Goal: Information Seeking & Learning: Learn about a topic

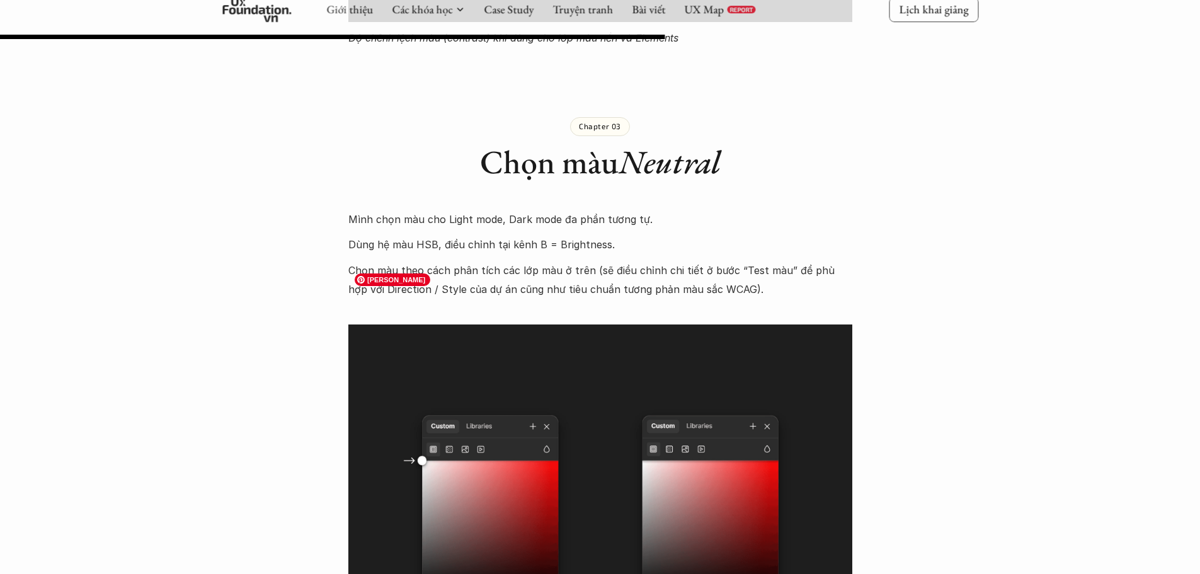
scroll to position [7116, 0]
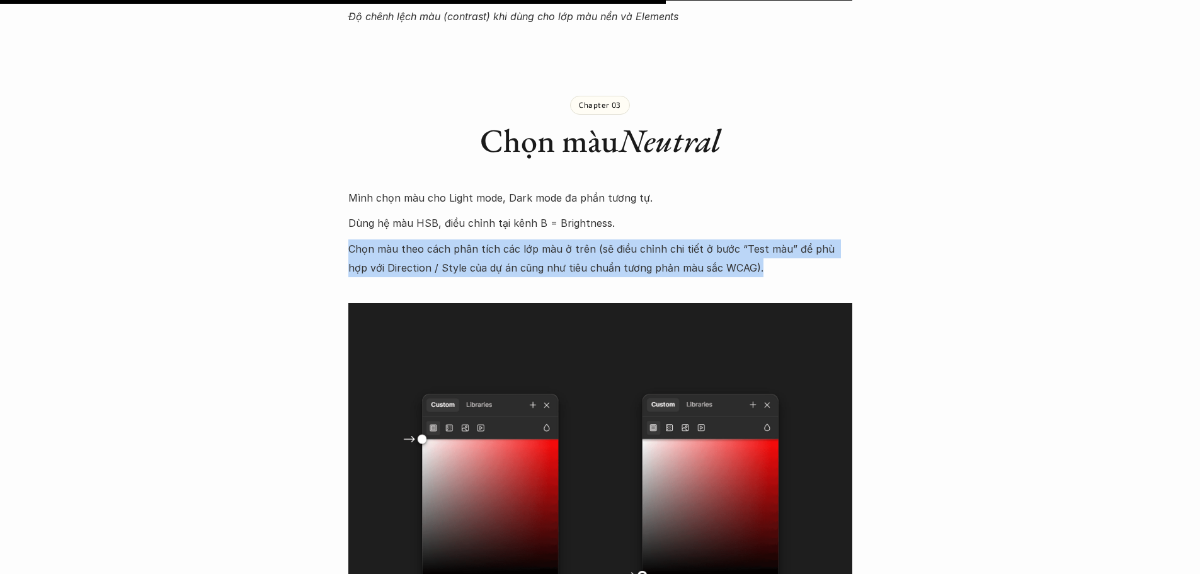
drag, startPoint x: 350, startPoint y: 196, endPoint x: 769, endPoint y: 206, distance: 419.5
click at [769, 239] on p "Chọn màu theo cách phân tích các lớp màu ở trên (sẽ điều chỉnh chi tiết ở bước …" at bounding box center [600, 258] width 504 height 38
click at [725, 239] on p "Chọn màu theo cách phân tích các lớp màu ở trên (sẽ điều chỉnh chi tiết ở bước …" at bounding box center [600, 258] width 504 height 38
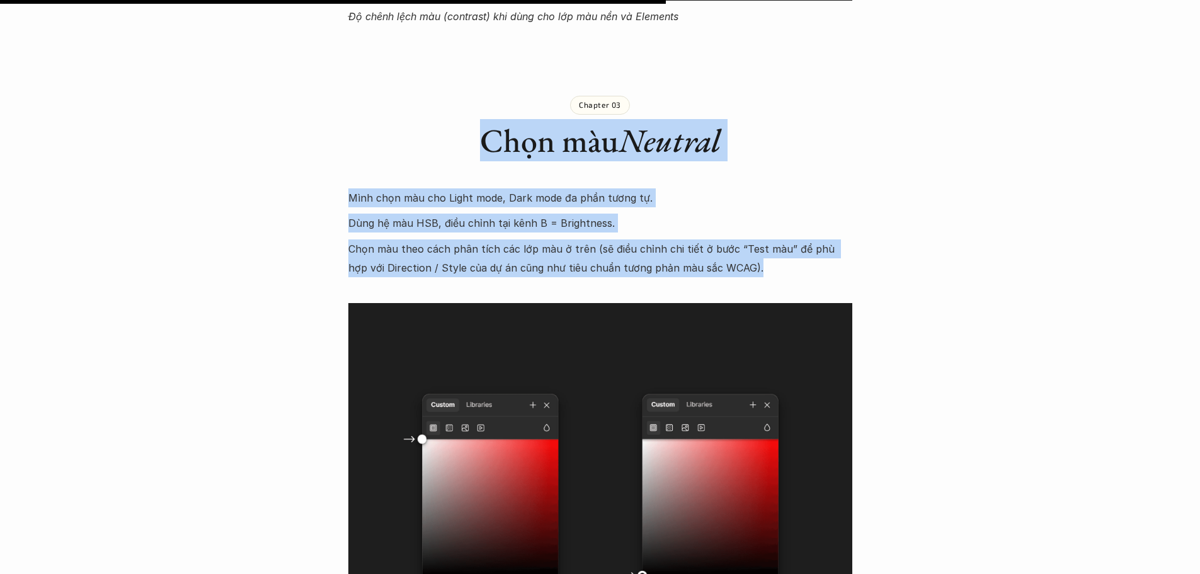
drag, startPoint x: 753, startPoint y: 211, endPoint x: 351, endPoint y: 110, distance: 414.8
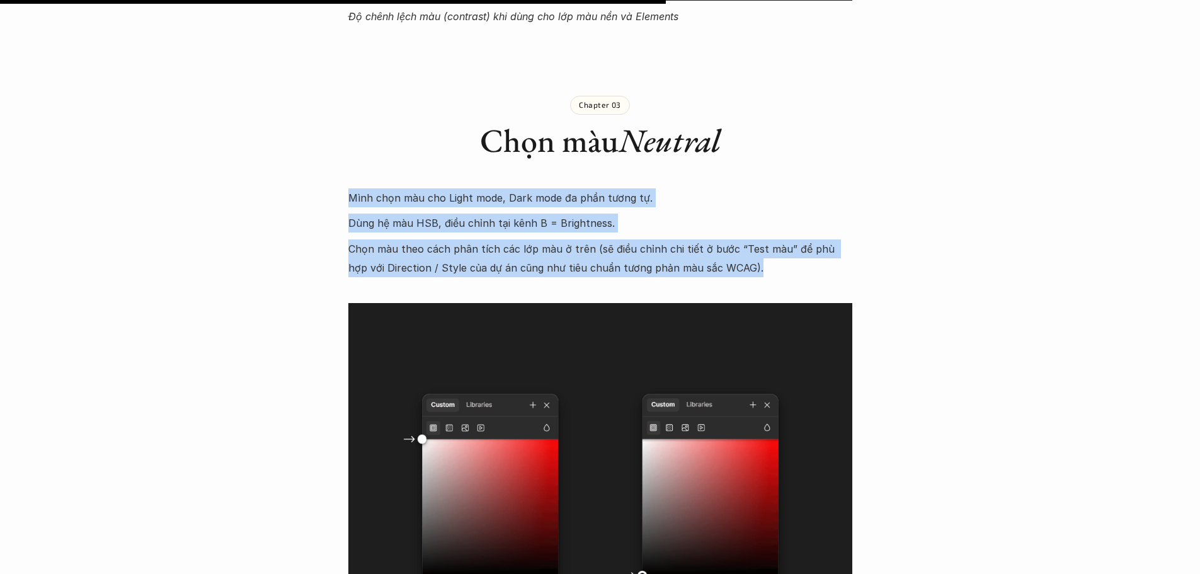
drag, startPoint x: 326, startPoint y: 130, endPoint x: 749, endPoint y: 222, distance: 433.0
click at [756, 239] on p "Chọn màu theo cách phân tích các lớp màu ở trên (sẽ điều chỉnh chi tiết ở bước …" at bounding box center [600, 258] width 504 height 38
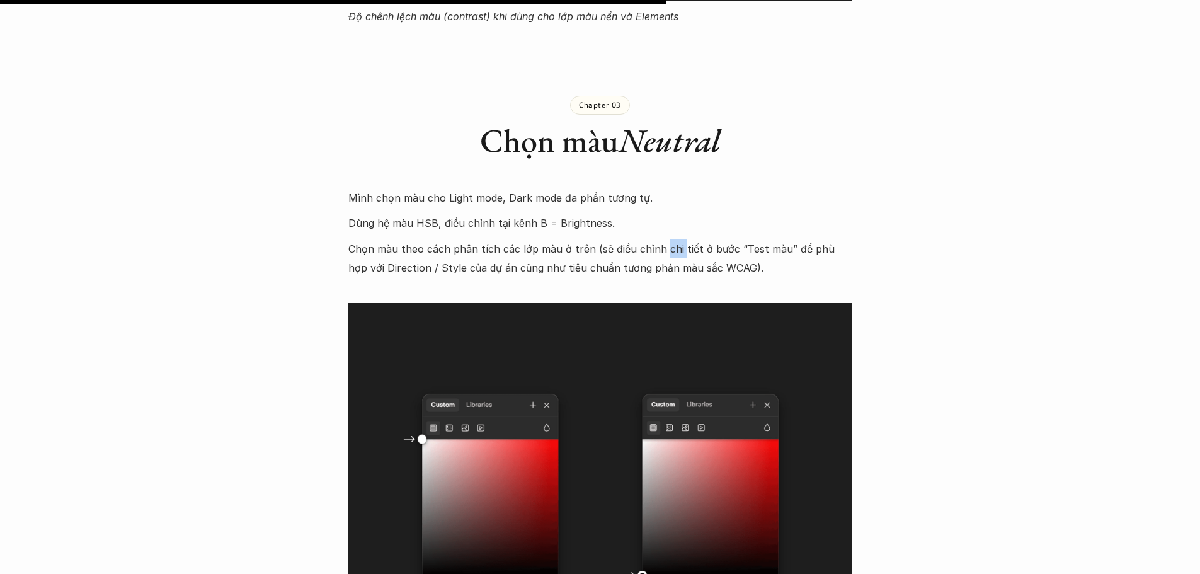
drag, startPoint x: 673, startPoint y: 201, endPoint x: 657, endPoint y: 197, distance: 16.2
click at [657, 239] on p "Chọn màu theo cách phân tích các lớp màu ở trên (sẽ điều chỉnh chi tiết ở bước …" at bounding box center [600, 258] width 504 height 38
click at [710, 239] on p "Chọn màu theo cách phân tích các lớp màu ở trên (sẽ điều chỉnh chi tiết ở bước …" at bounding box center [600, 258] width 504 height 38
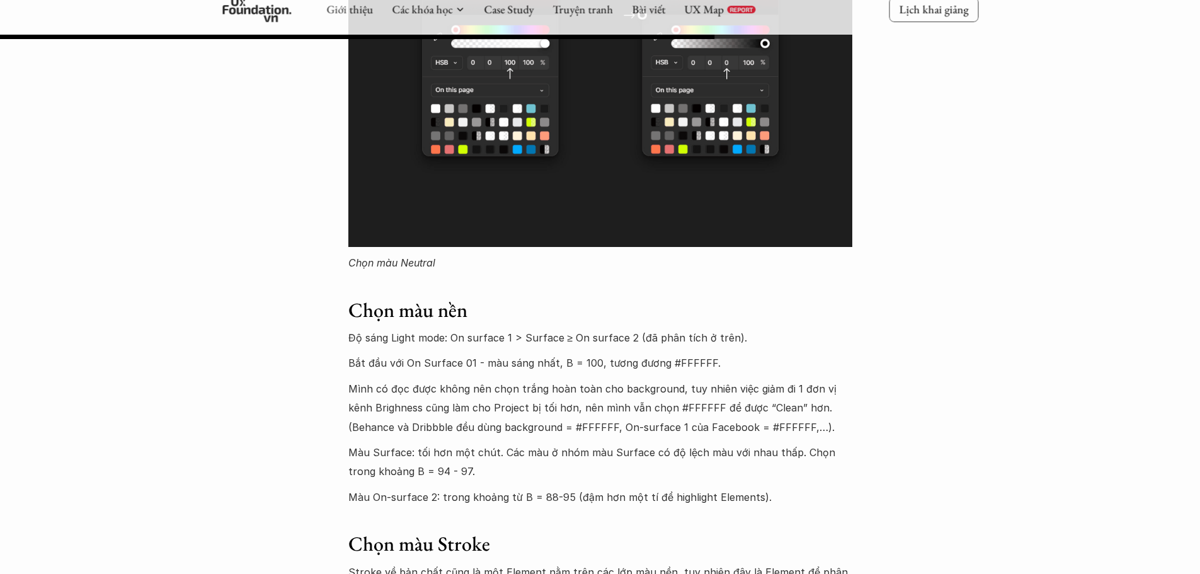
scroll to position [7683, 0]
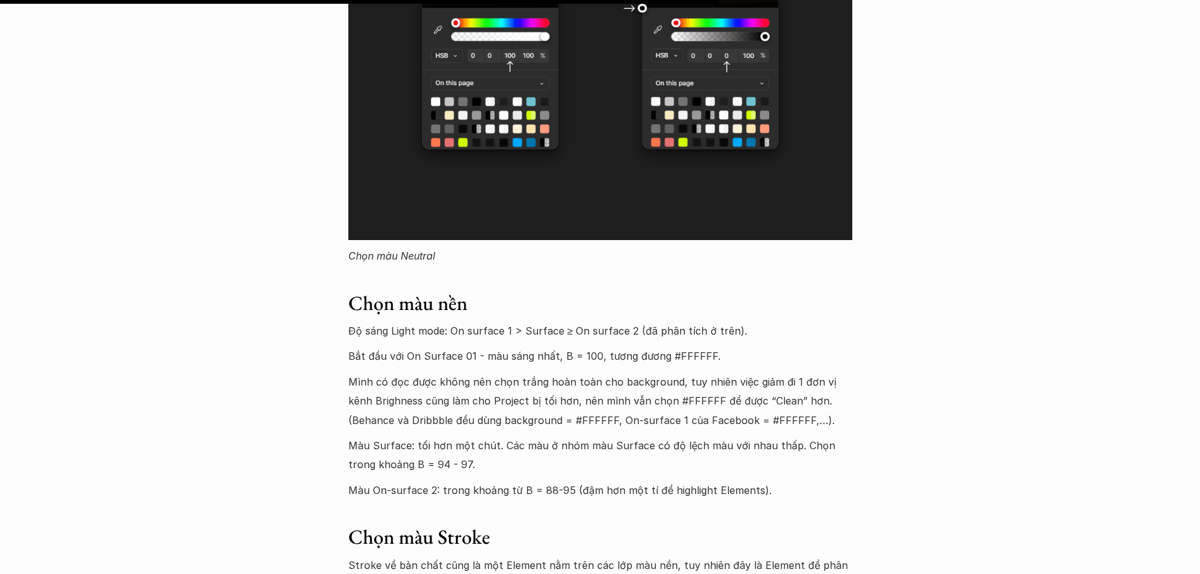
drag, startPoint x: 708, startPoint y: 374, endPoint x: 717, endPoint y: 370, distance: 9.0
click at [709, 375] on div "Mình chọn màu cho Light mode, Dark mode đa phần tương tự. Dùng hệ màu HSB, điều…" at bounding box center [600, 454] width 504 height 1664
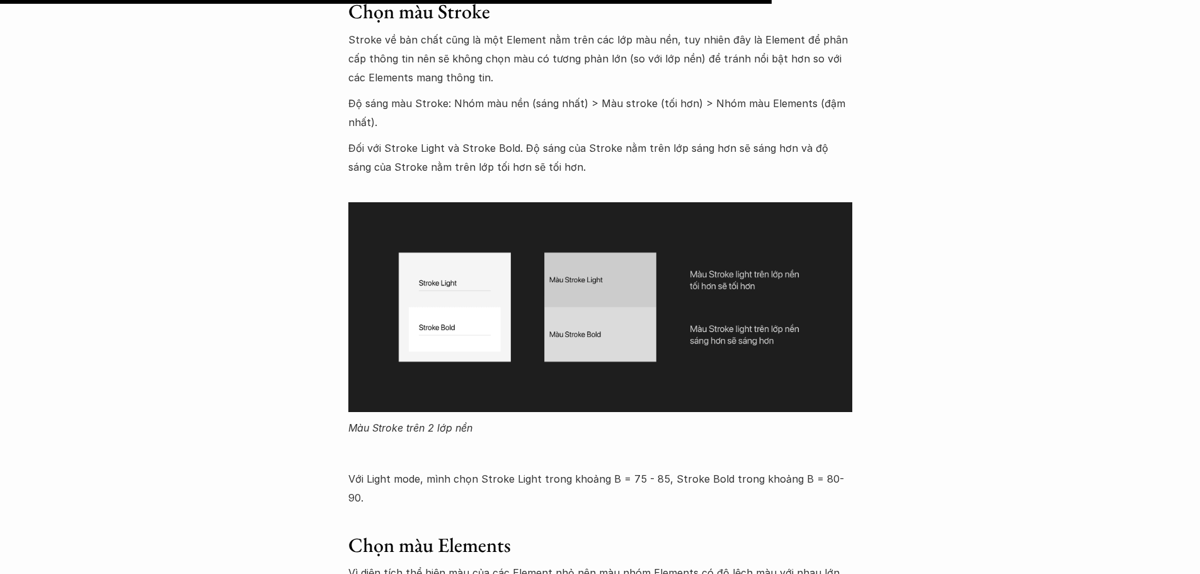
scroll to position [8186, 0]
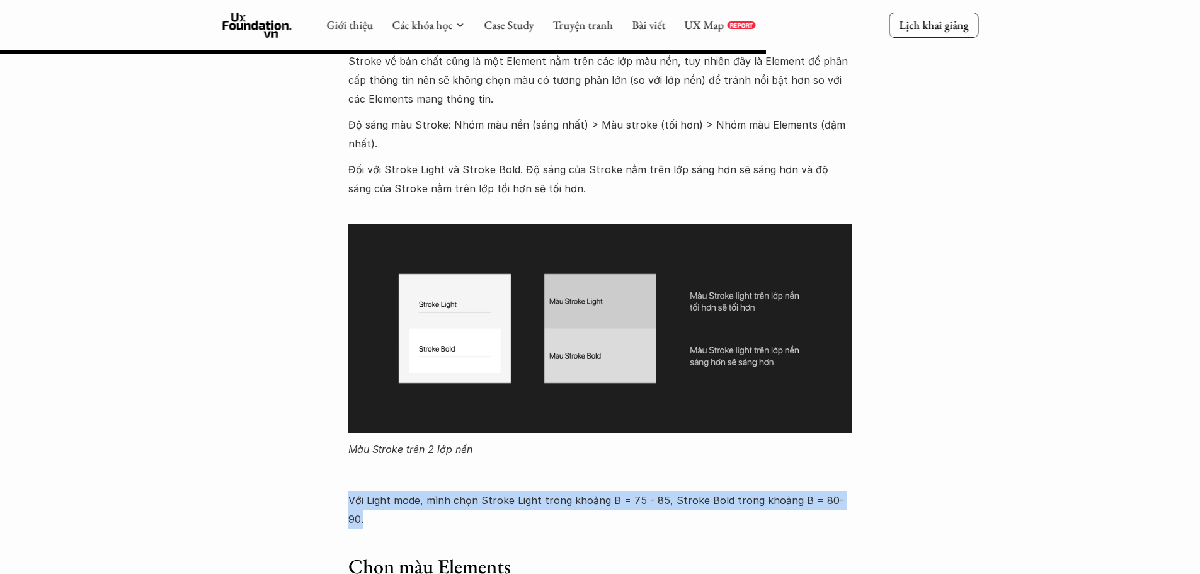
drag, startPoint x: 866, startPoint y: 444, endPoint x: 344, endPoint y: 457, distance: 522.2
copy p "Với Light mode, mình chọn Stroke Light trong khoảng B = 75 - 85, Stroke Bold tr…"
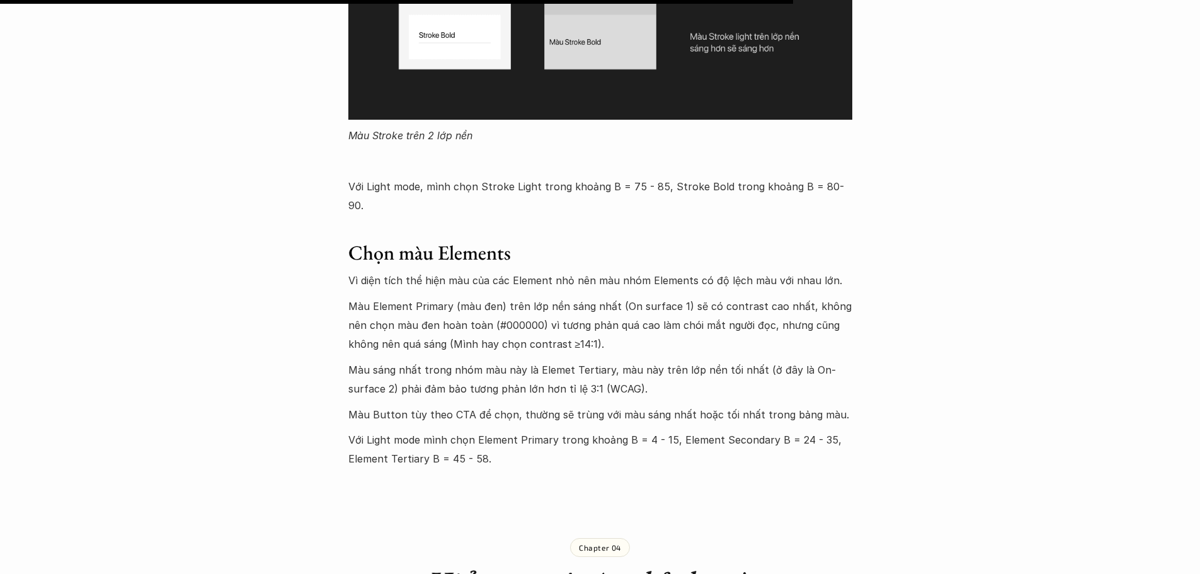
scroll to position [8501, 0]
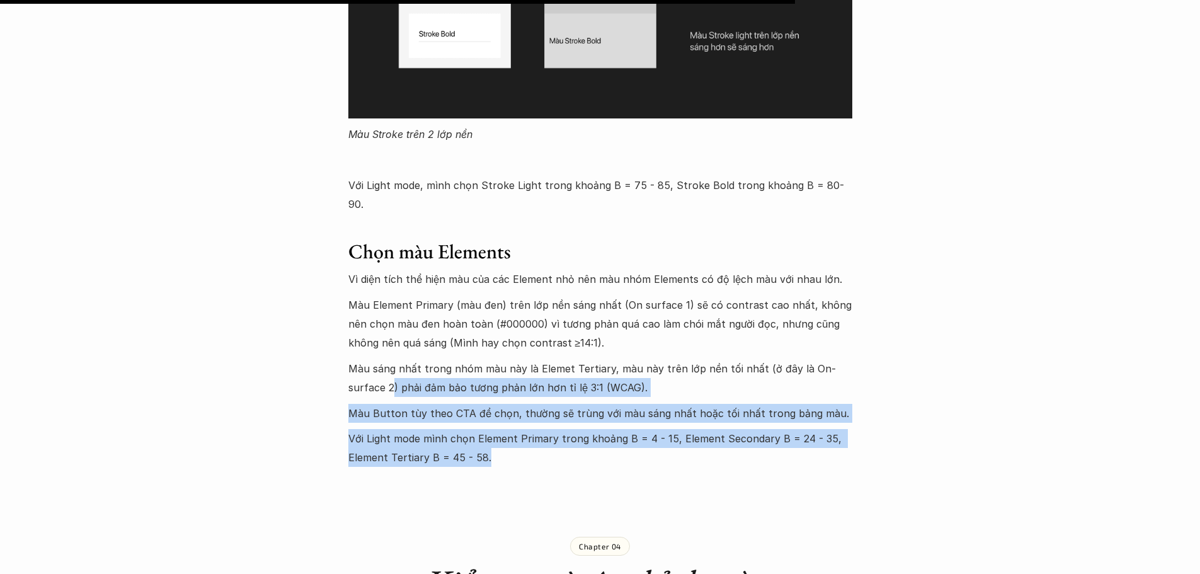
drag, startPoint x: 490, startPoint y: 382, endPoint x: 353, endPoint y: 319, distance: 150.2
click at [367, 429] on p "Với Light mode mình chọn Element Primary trong khoảng B = 4 - 15, Element Secon…" at bounding box center [600, 448] width 504 height 38
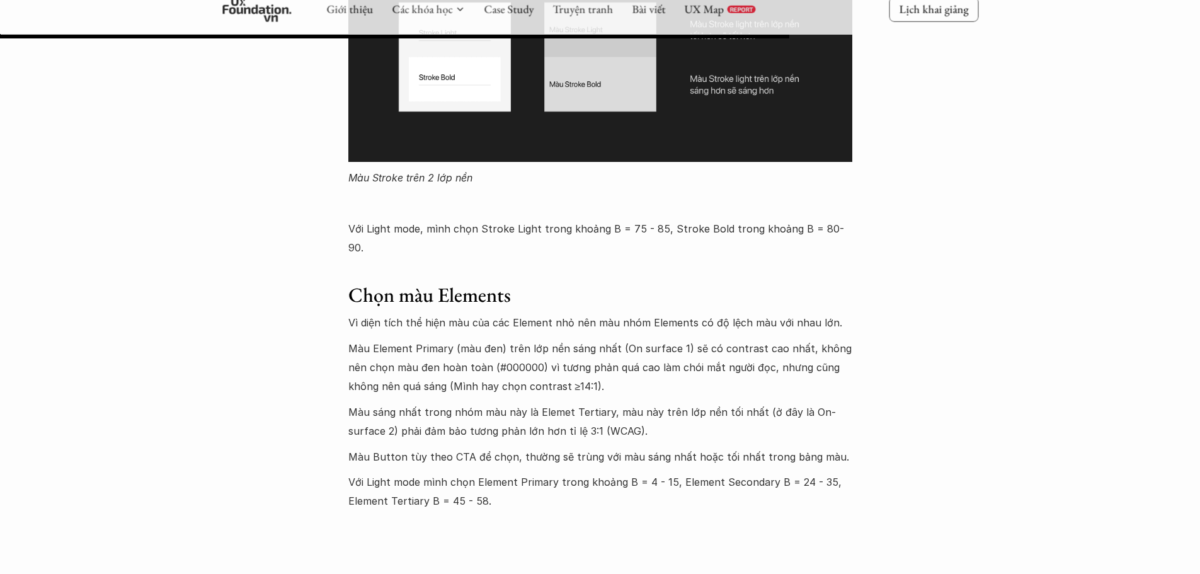
scroll to position [8438, 0]
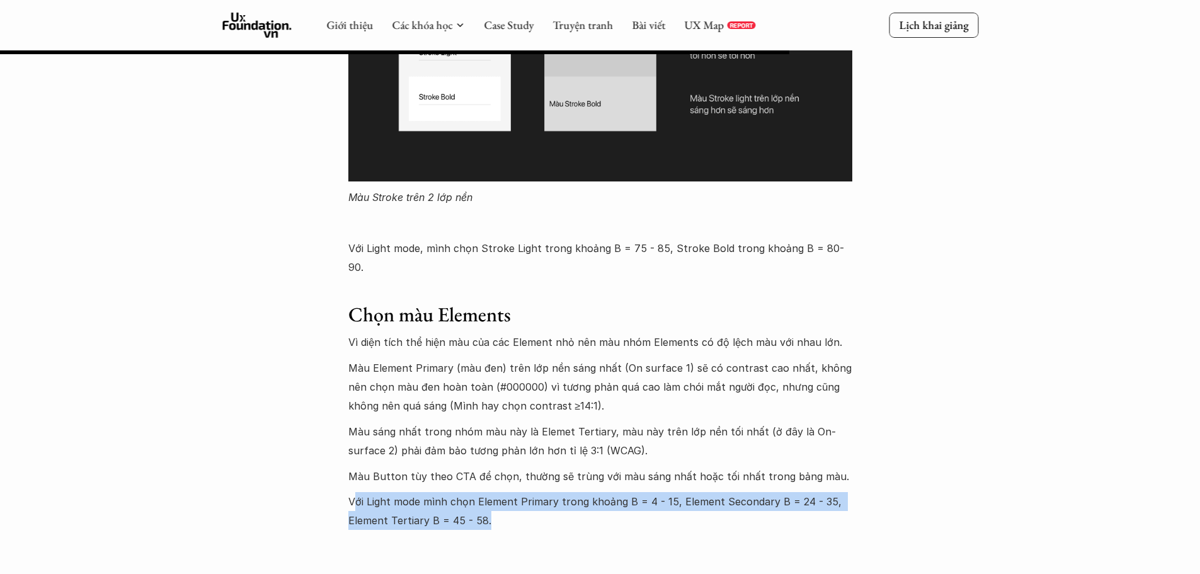
drag, startPoint x: 487, startPoint y: 446, endPoint x: 526, endPoint y: 451, distance: 39.9
click at [526, 492] on p "Với Light mode mình chọn Element Primary trong khoảng B = 4 - 15, Element Secon…" at bounding box center [600, 511] width 504 height 38
drag, startPoint x: 504, startPoint y: 446, endPoint x: 312, endPoint y: 421, distance: 193.7
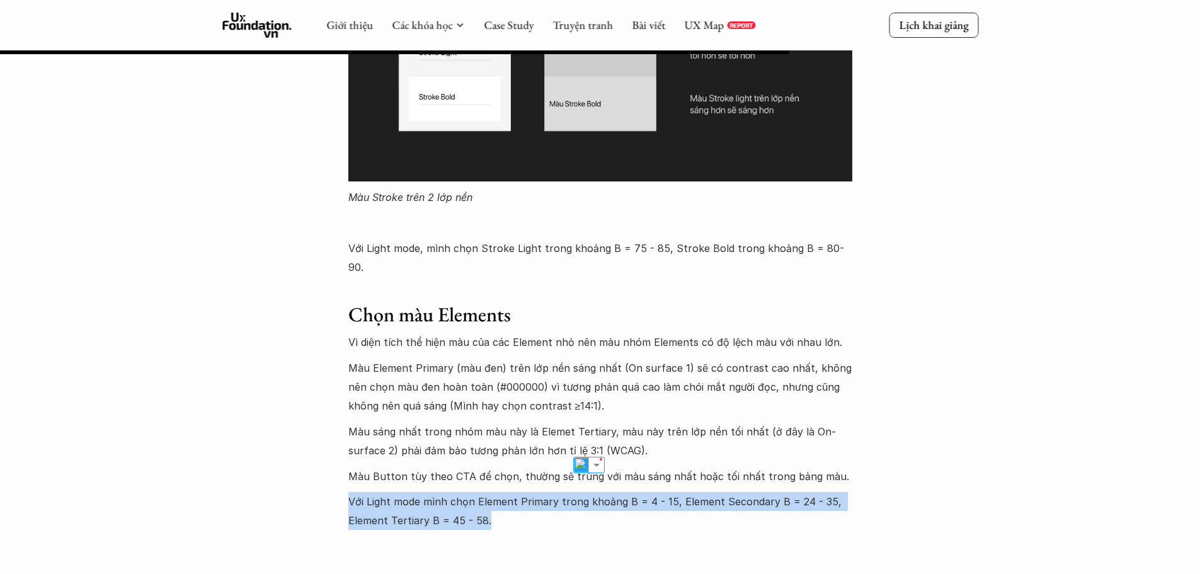
copy p "Với Light mode mình chọn Element Primary trong khoảng B = 4 - 15, Element Secon…"
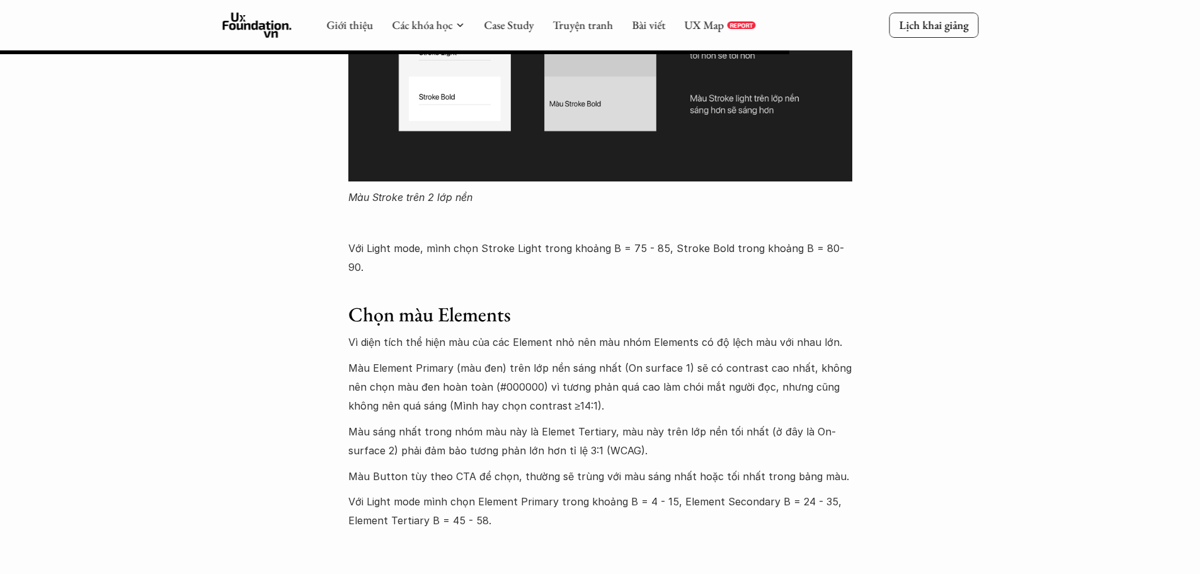
click at [482, 467] on p "Màu Button tùy theo CTA để chọn, thường sẽ trùng với màu sáng nhất hoặc tối nhấ…" at bounding box center [600, 476] width 504 height 19
drag, startPoint x: 368, startPoint y: 400, endPoint x: 507, endPoint y: 404, distance: 138.6
click at [507, 467] on p "Màu Button tùy theo CTA để chọn, thường sẽ trùng với màu sáng nhất hoặc tối nhấ…" at bounding box center [600, 476] width 504 height 19
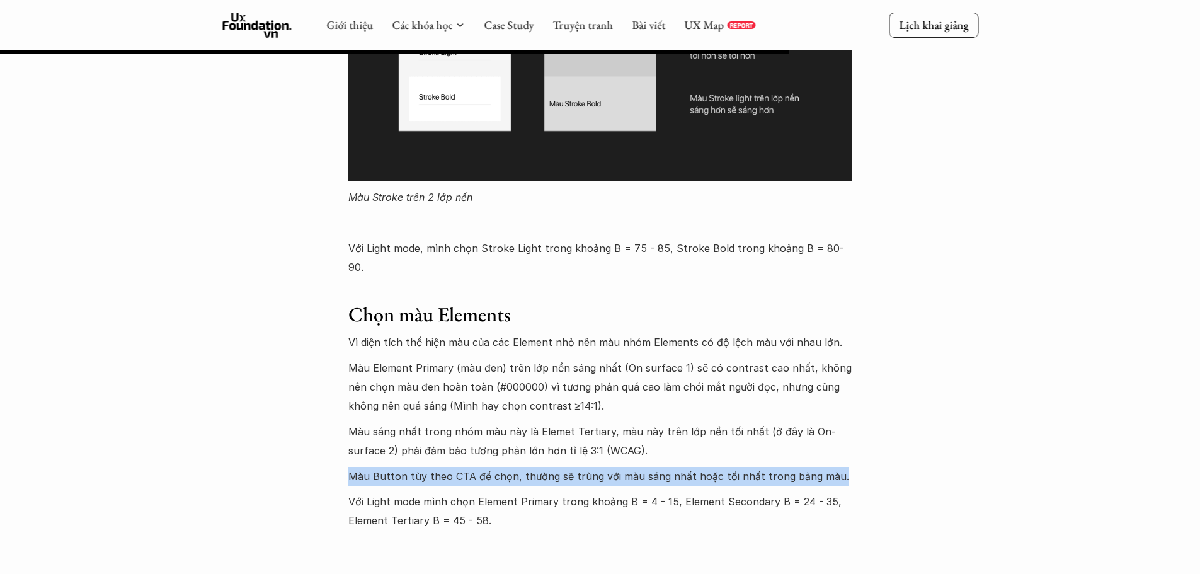
drag, startPoint x: 373, startPoint y: 411, endPoint x: 858, endPoint y: 400, distance: 485.0
copy p "Màu Button tùy theo CTA để chọn, thường sẽ trùng với màu sáng nhất hoặc tối nhấ…"
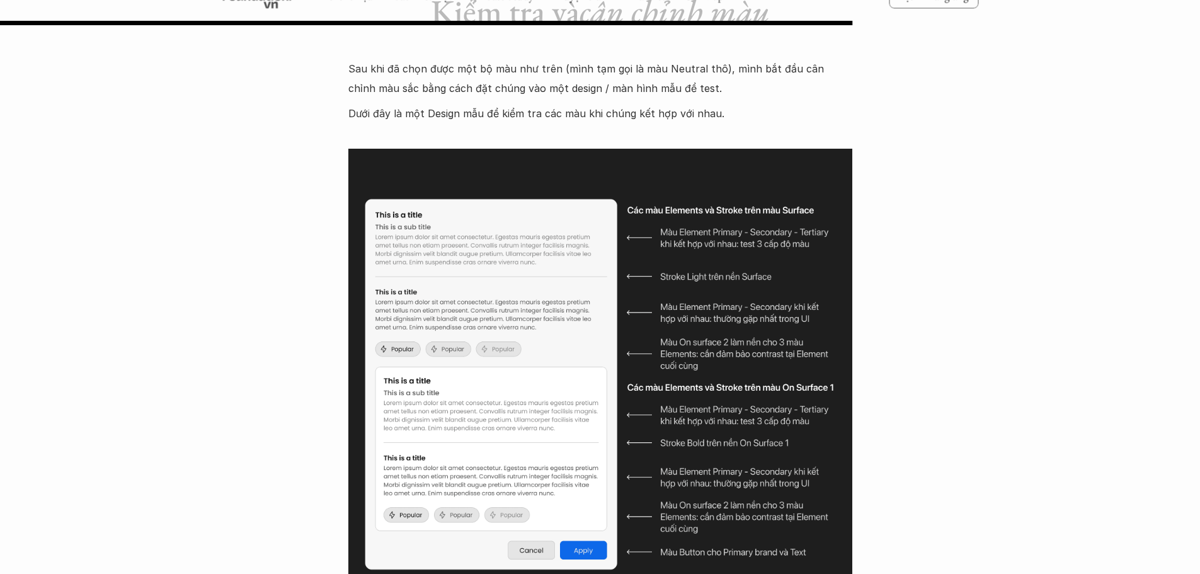
scroll to position [9068, 0]
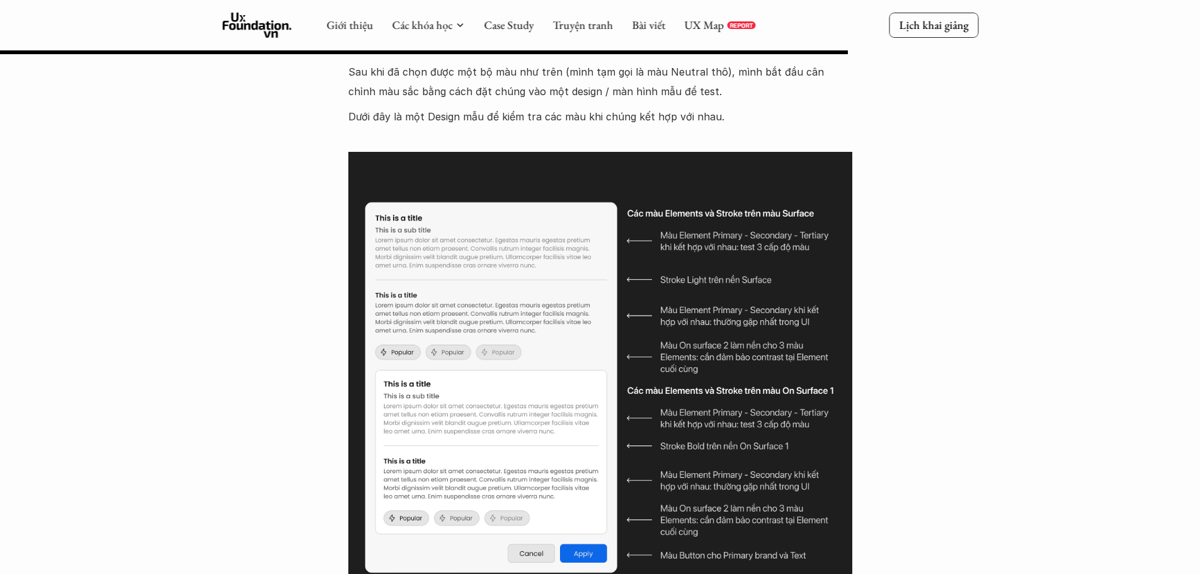
click at [783, 174] on img at bounding box center [600, 387] width 504 height 471
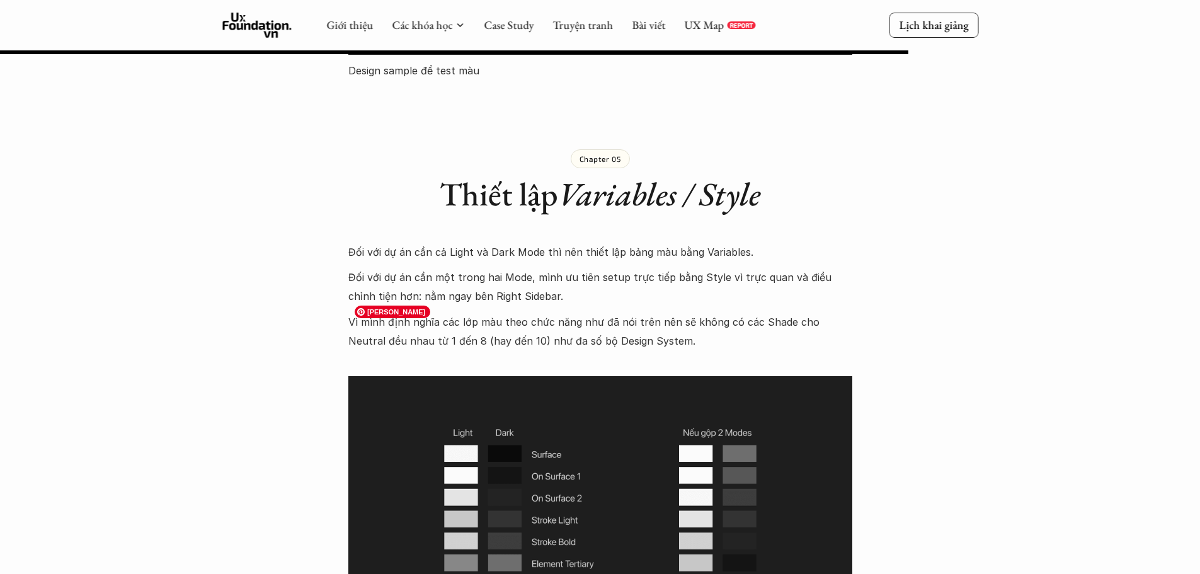
scroll to position [9635, 0]
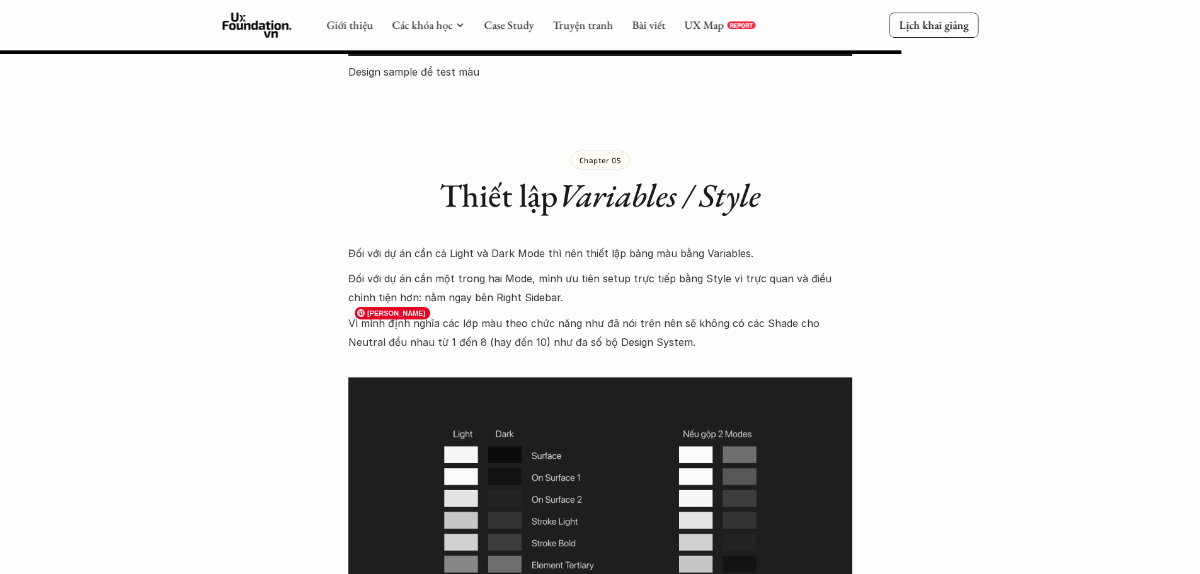
click at [772, 451] on img at bounding box center [600, 521] width 504 height 289
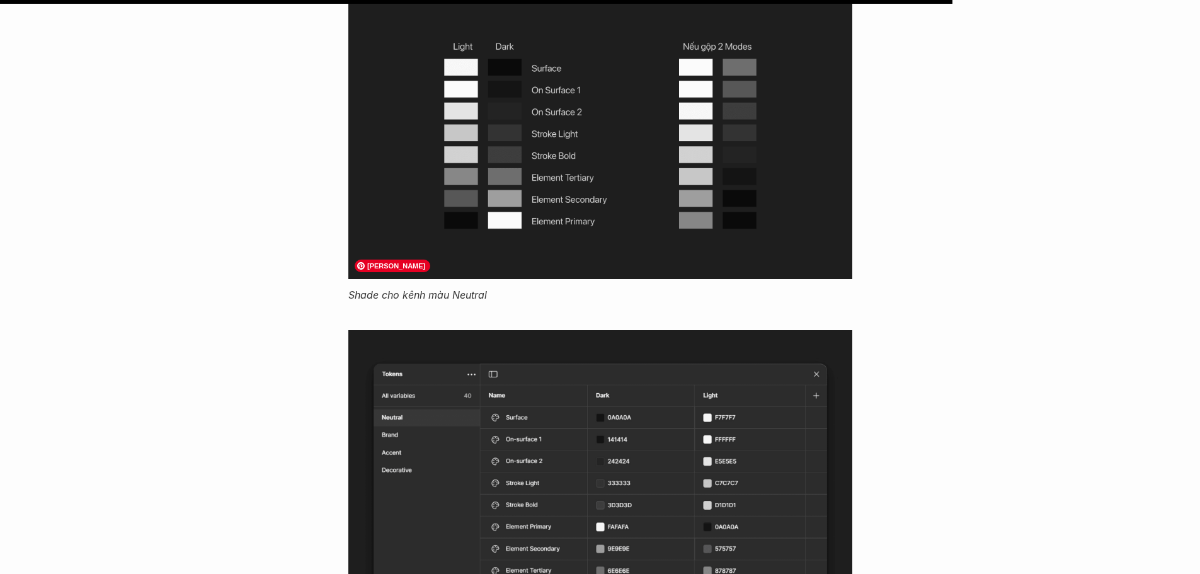
scroll to position [10201, 0]
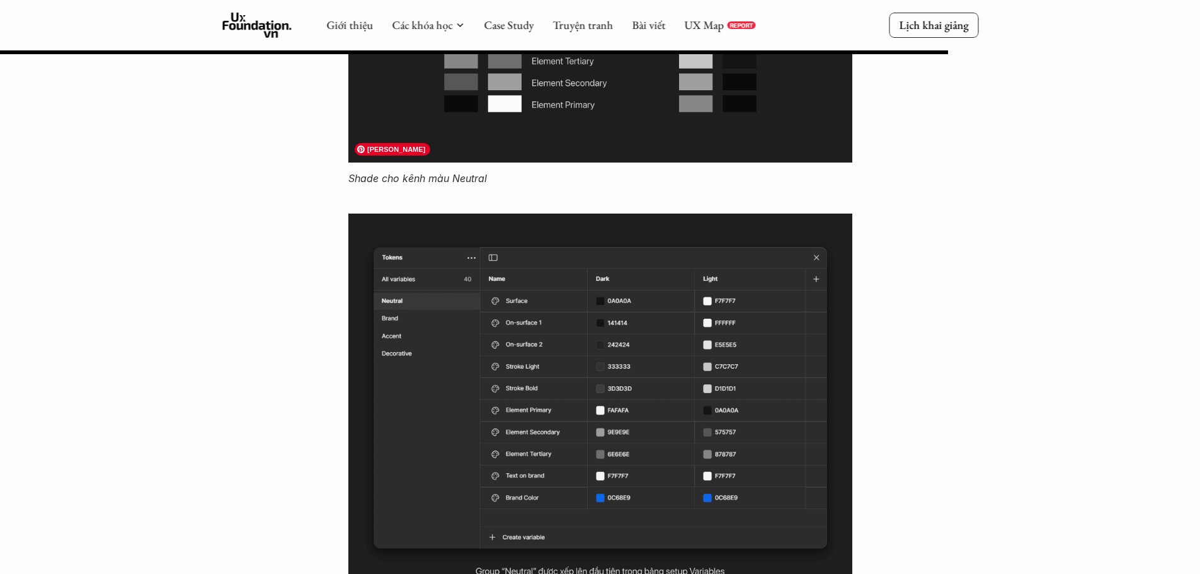
click at [839, 421] on img at bounding box center [600, 411] width 504 height 397
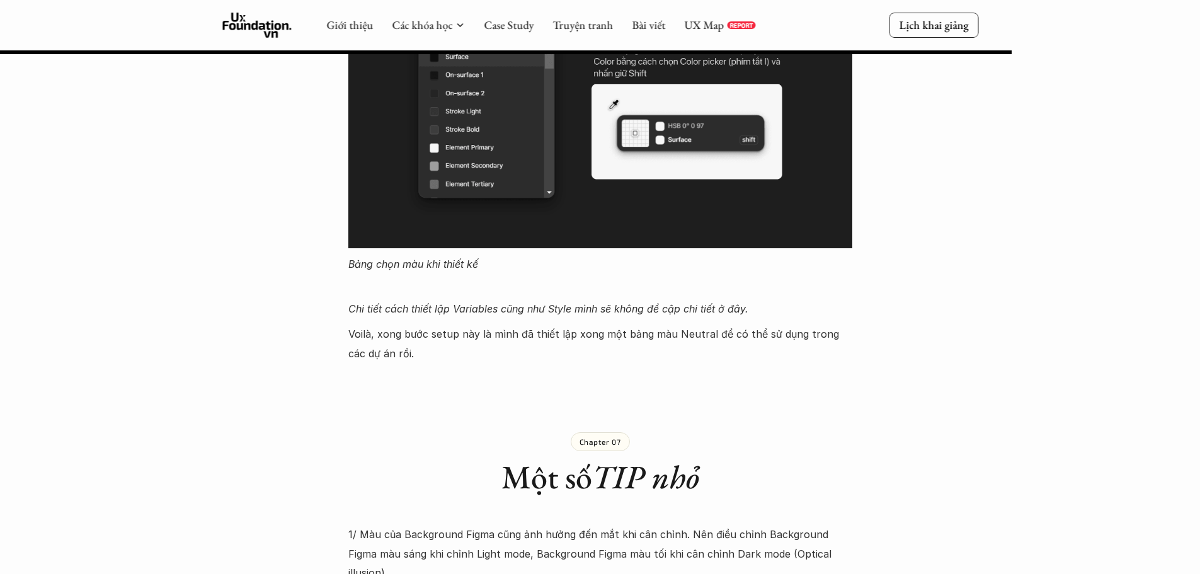
scroll to position [10642, 0]
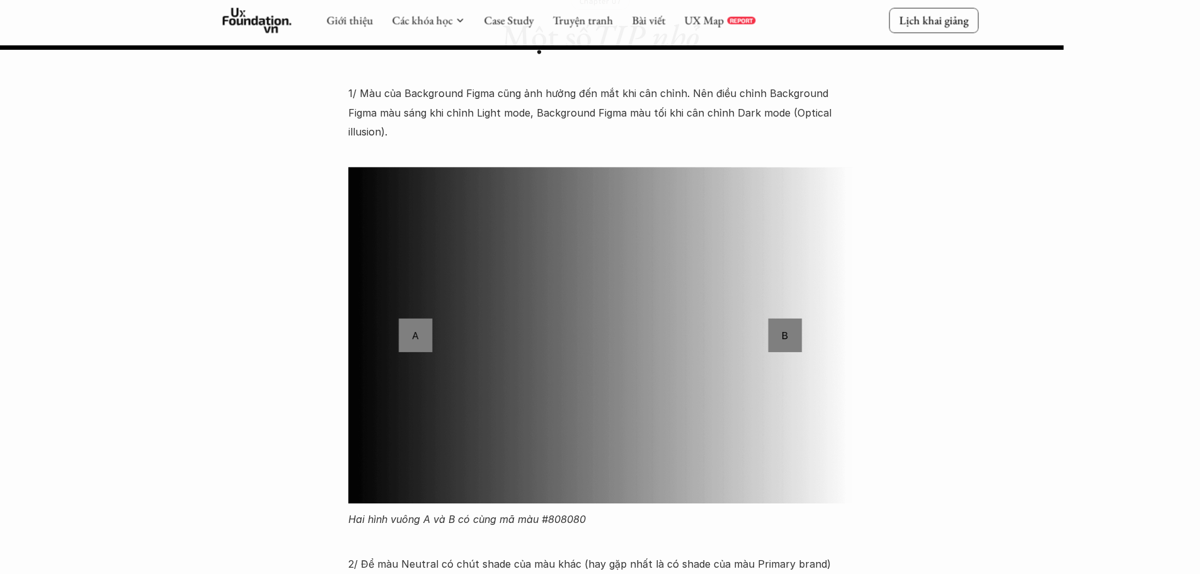
scroll to position [11398, 0]
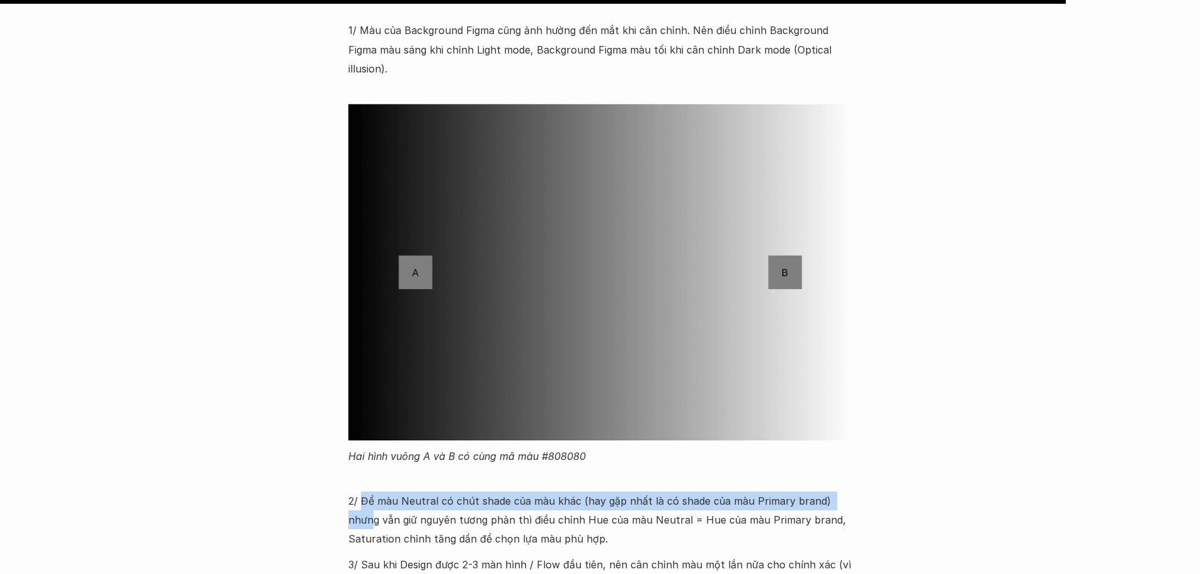
drag, startPoint x: 362, startPoint y: 404, endPoint x: 820, endPoint y: 413, distance: 458.5
click at [841, 472] on p "2/ Để màu Neutral có chút shade của màu khác (hay gặp nhất là có shade của màu …" at bounding box center [600, 510] width 504 height 77
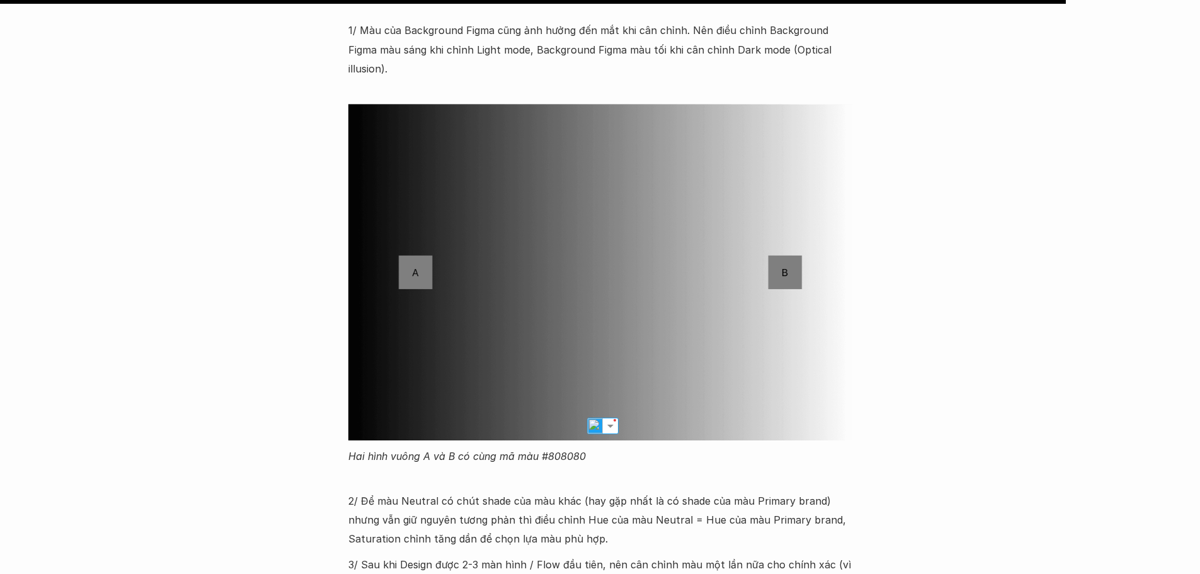
click at [618, 472] on p "2/ Để màu Neutral có chút shade của màu khác (hay gặp nhất là có shade của màu …" at bounding box center [600, 510] width 504 height 77
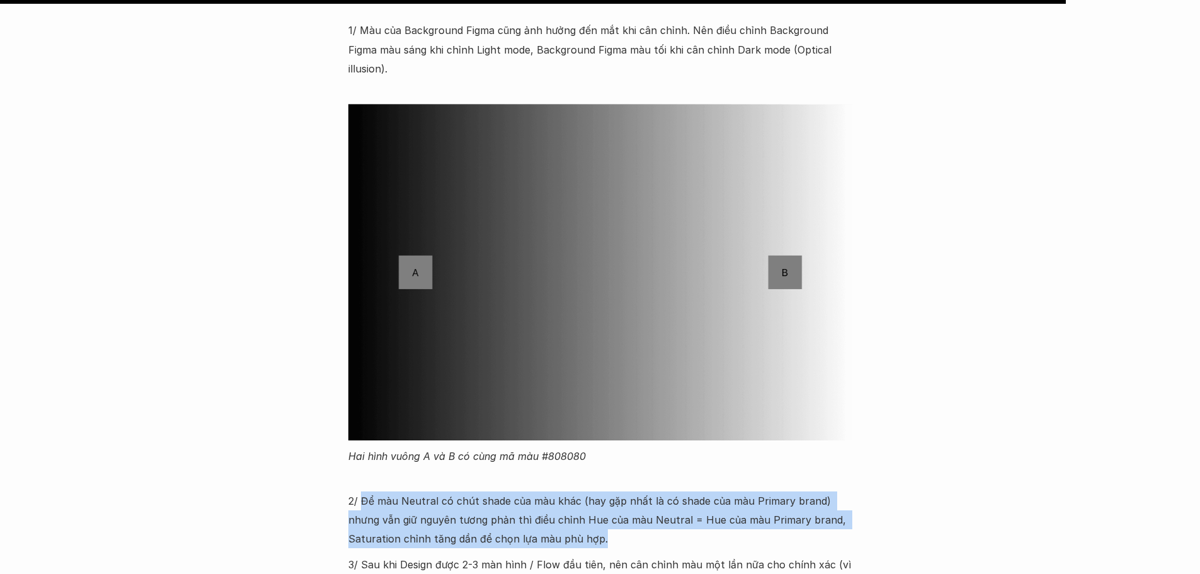
drag, startPoint x: 545, startPoint y: 438, endPoint x: 361, endPoint y: 411, distance: 186.6
click at [361, 472] on p "2/ Để màu Neutral có chút shade của màu khác (hay gặp nhất là có shade của màu …" at bounding box center [600, 510] width 504 height 77
copy p "Để màu Neutral có chút shade của màu khác (hay gặp nhất là có shade của màu Pri…"
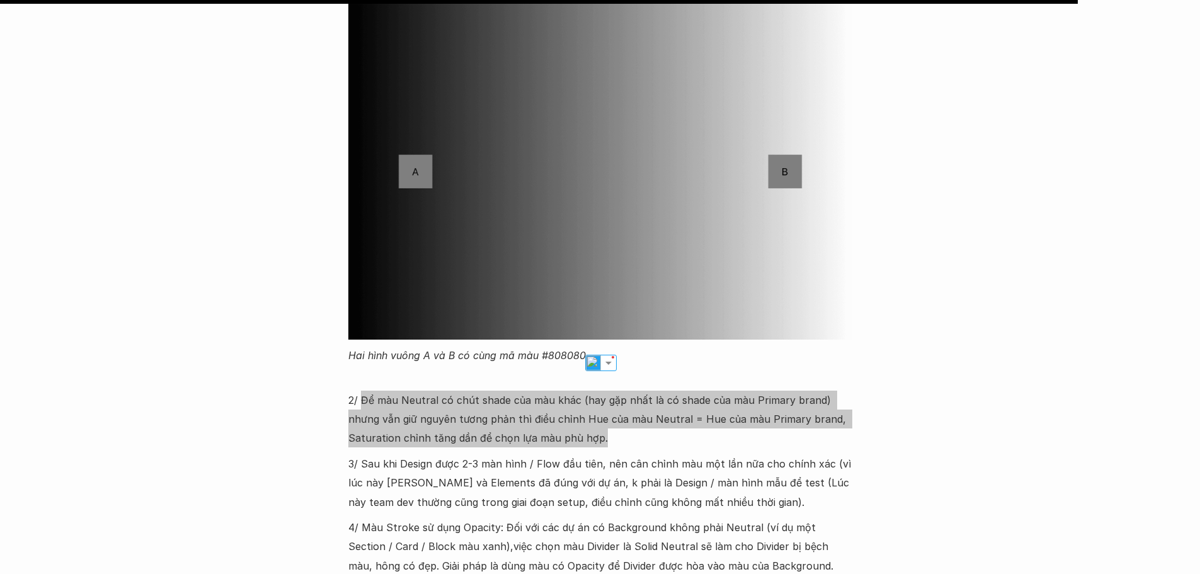
scroll to position [11524, 0]
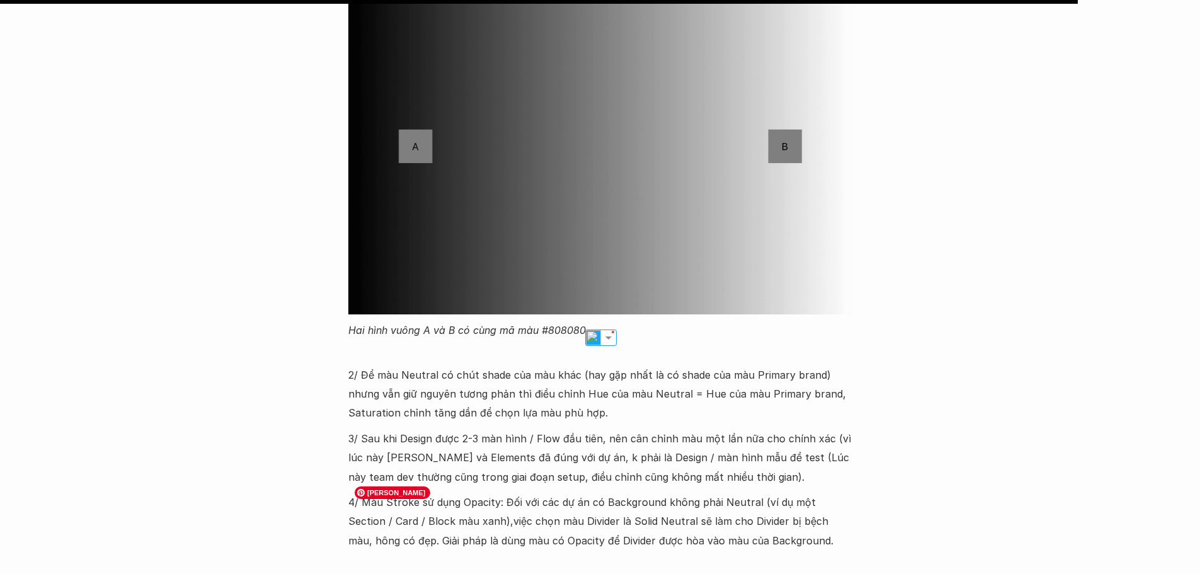
click at [701, 492] on p "4/ Màu Stroke sử dụng Opacity: Đối với các dự án có Background không phải Neutr…" at bounding box center [600, 520] width 504 height 57
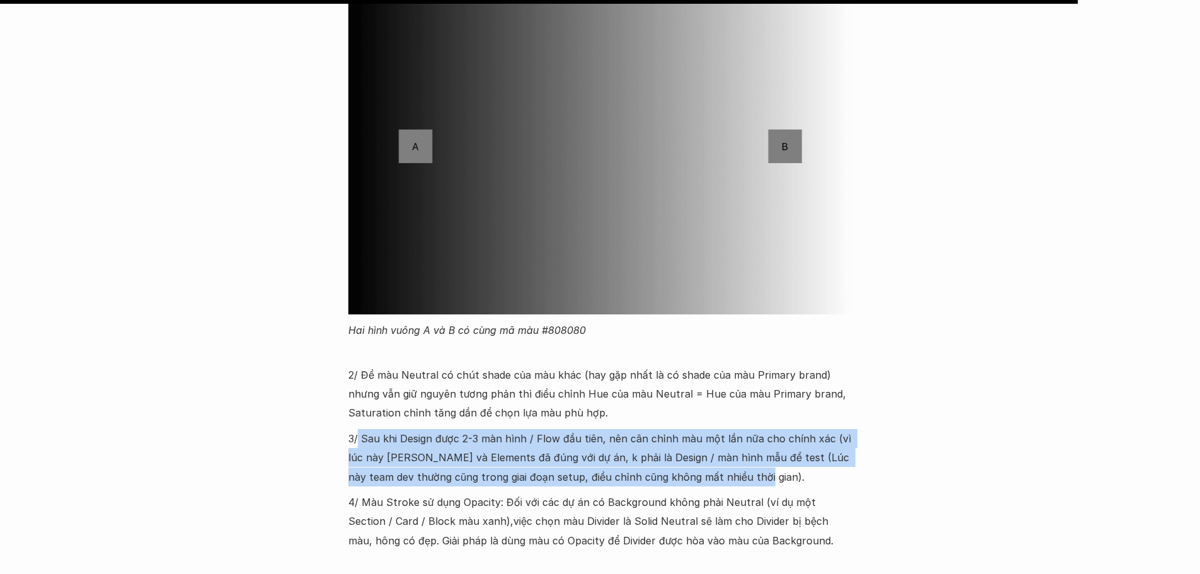
drag, startPoint x: 359, startPoint y: 345, endPoint x: 815, endPoint y: 388, distance: 458.5
click at [815, 429] on p "3/ Sau khi Design được 2-3 màn hình / Flow đầu tiên, nên cân chỉnh màu một lần …" at bounding box center [600, 457] width 504 height 57
copy p "Sau khi Design được 2-3 màn hình / Flow đầu tiên, nên cân chỉnh màu một lần nữa…"
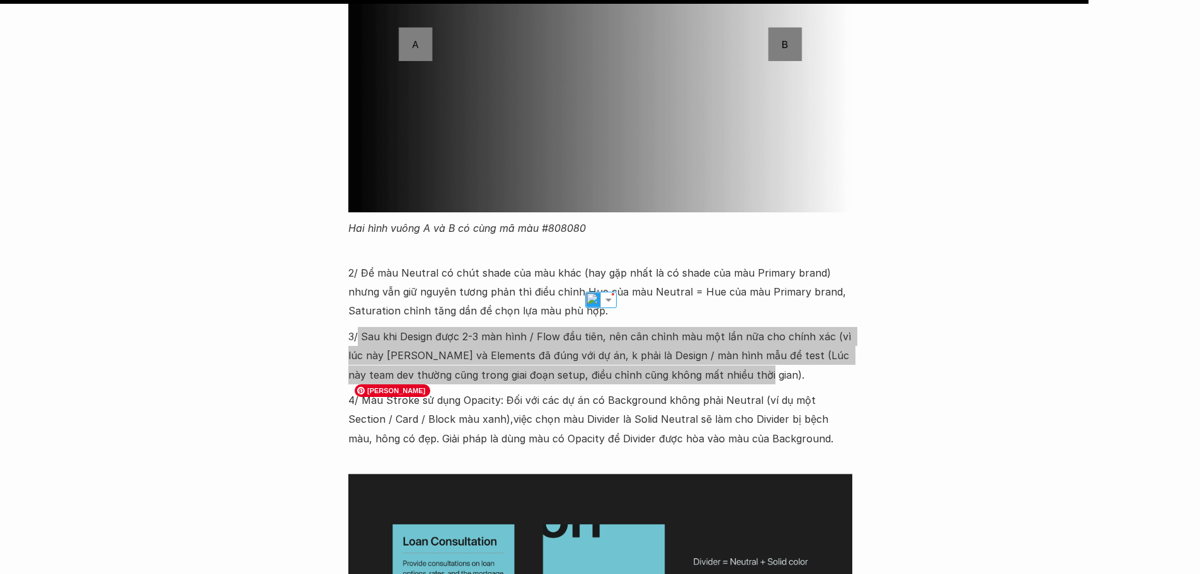
scroll to position [11649, 0]
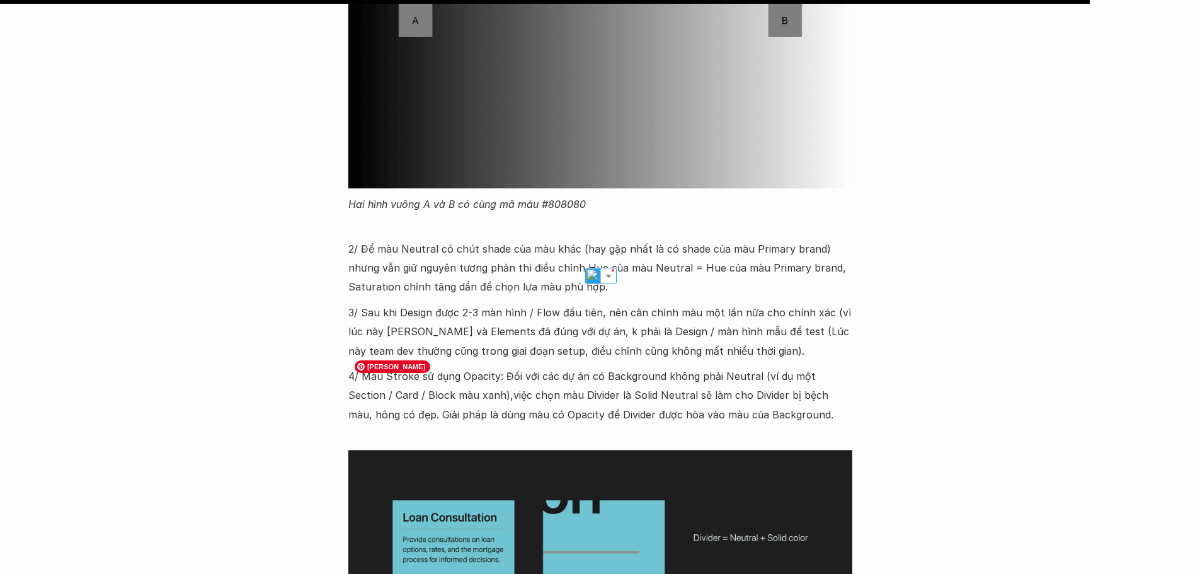
click at [538, 366] on p "4/ Màu Stroke sử dụng Opacity: Đối với các dự án có Background không phải Neutr…" at bounding box center [600, 394] width 504 height 57
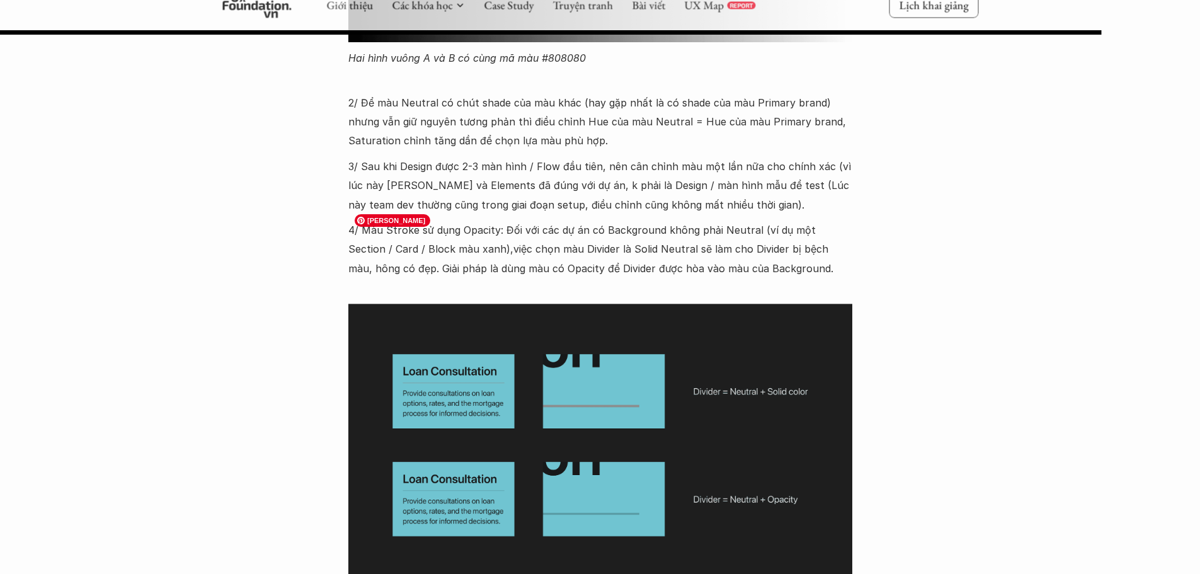
scroll to position [11775, 0]
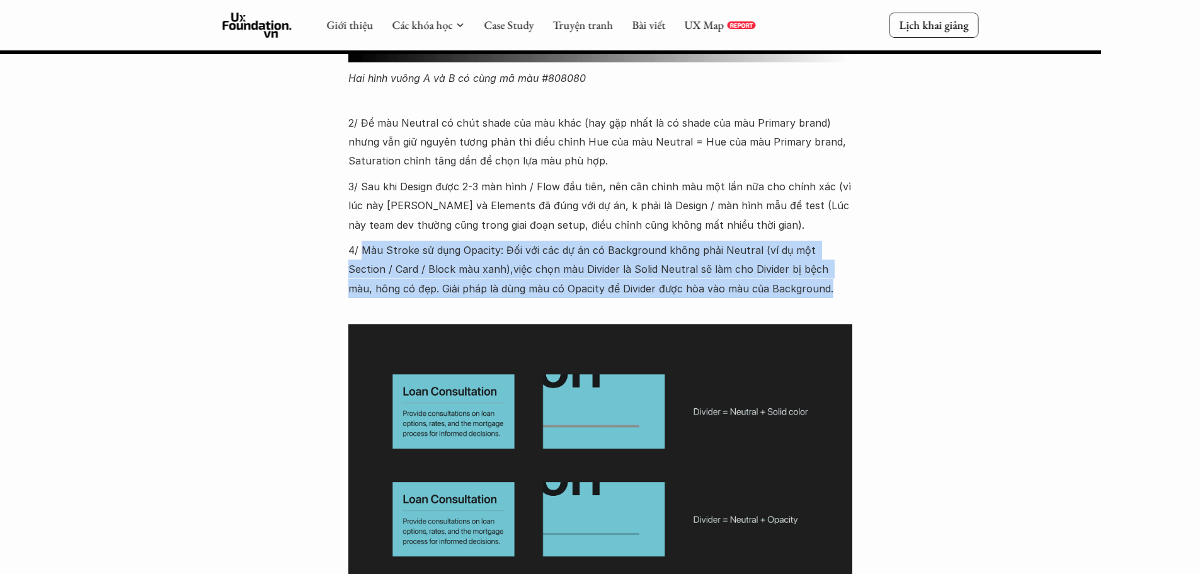
drag, startPoint x: 361, startPoint y: 151, endPoint x: 809, endPoint y: 195, distance: 449.8
click at [809, 241] on p "4/ Màu Stroke sử dụng Opacity: Đối với các dự án có Background không phải Neutr…" at bounding box center [600, 269] width 504 height 57
copy p "Màu Stroke sử dụng Opacity: Đối với các dự án có Background không phải Neutral …"
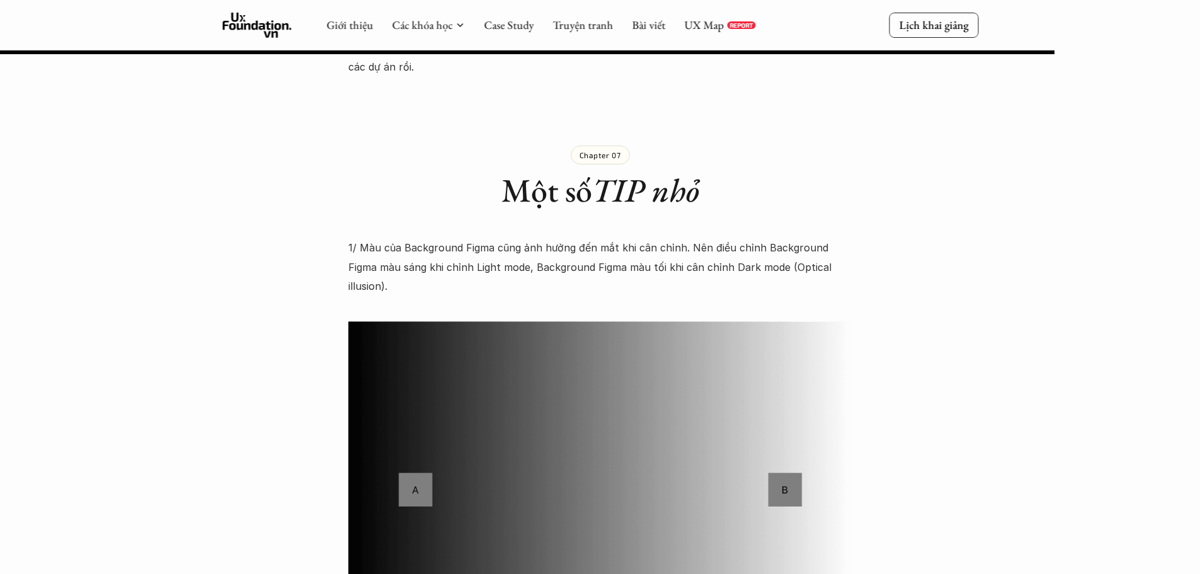
scroll to position [11020, 0]
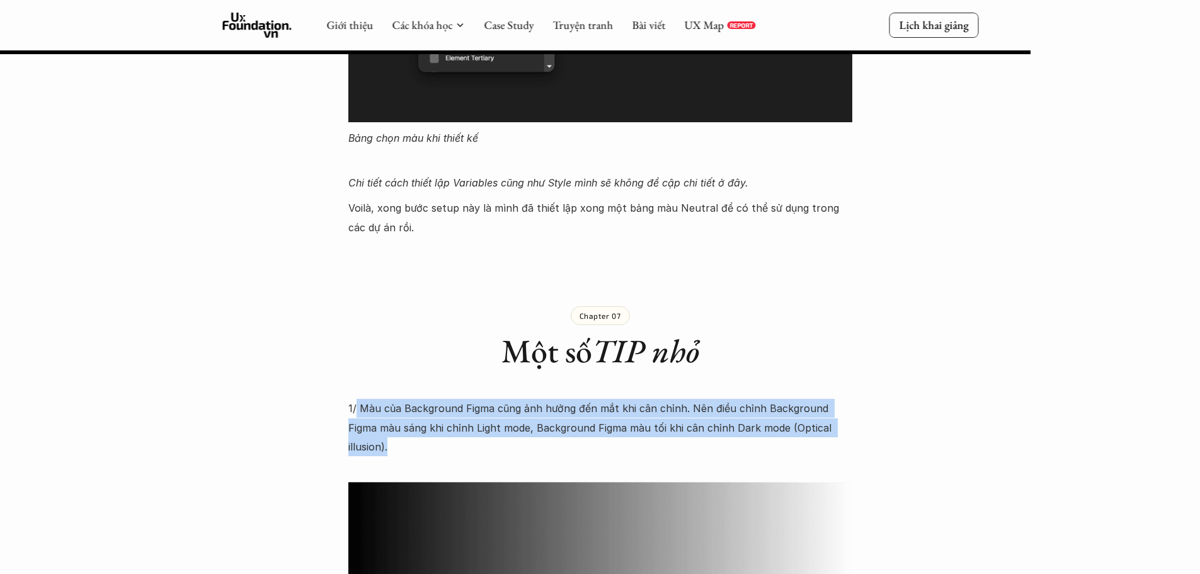
drag, startPoint x: 357, startPoint y: 334, endPoint x: 919, endPoint y: 349, distance: 562.5
copy p "Màu của Background [PERSON_NAME] cũng ảnh hưởng đến mắt khi cân chỉnh. Nên điều…"
click at [800, 399] on p "1/ Màu của Background Figma cũng ảnh hưởng đến mắt khi cân chỉnh. Nên điều chỉn…" at bounding box center [600, 427] width 504 height 57
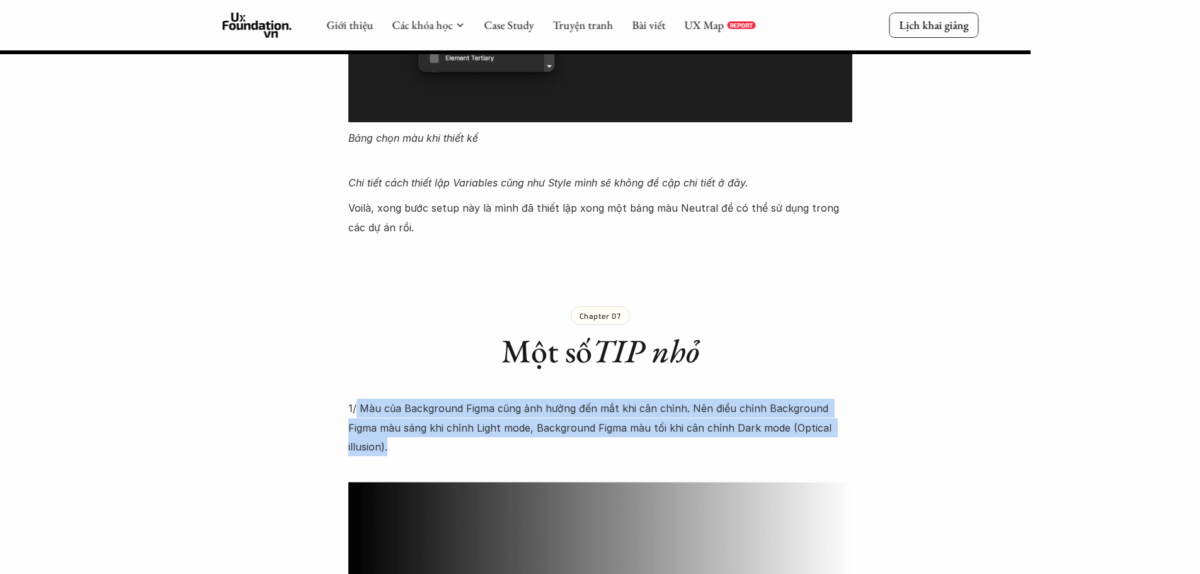
click at [822, 399] on p "1/ Màu của Background Figma cũng ảnh hưởng đến mắt khi cân chỉnh. Nên điều chỉn…" at bounding box center [600, 427] width 504 height 57
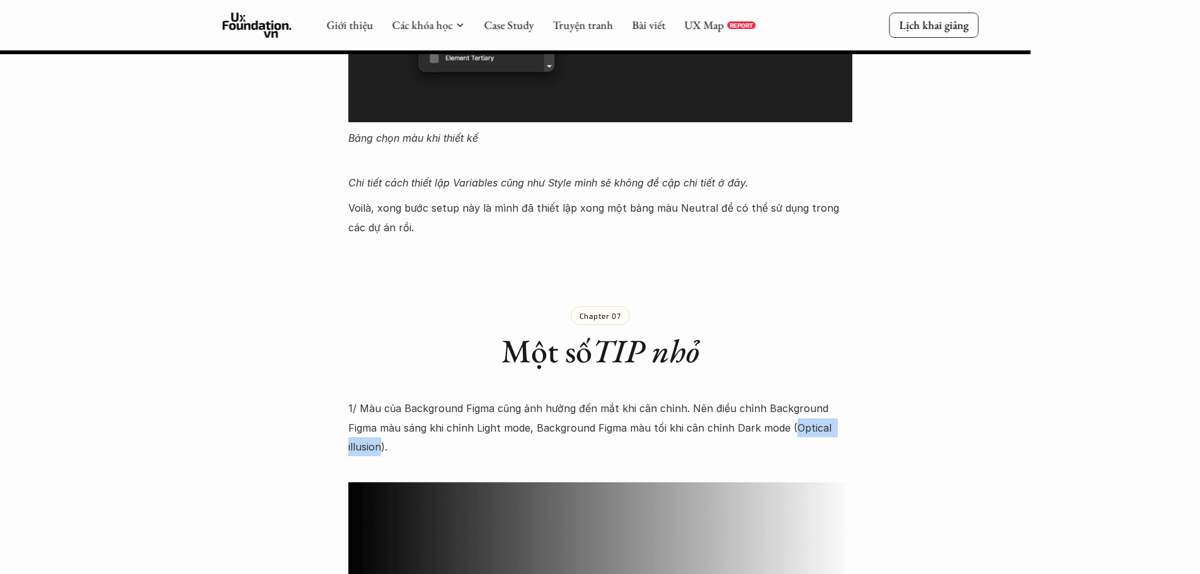
drag, startPoint x: 757, startPoint y: 351, endPoint x: 826, endPoint y: 351, distance: 68.6
click at [826, 399] on p "1/ Màu của Background Figma cũng ảnh hưởng đến mắt khi cân chỉnh. Nên điều chỉn…" at bounding box center [600, 427] width 504 height 57
click at [786, 370] on img at bounding box center [784, 371] width 16 height 16
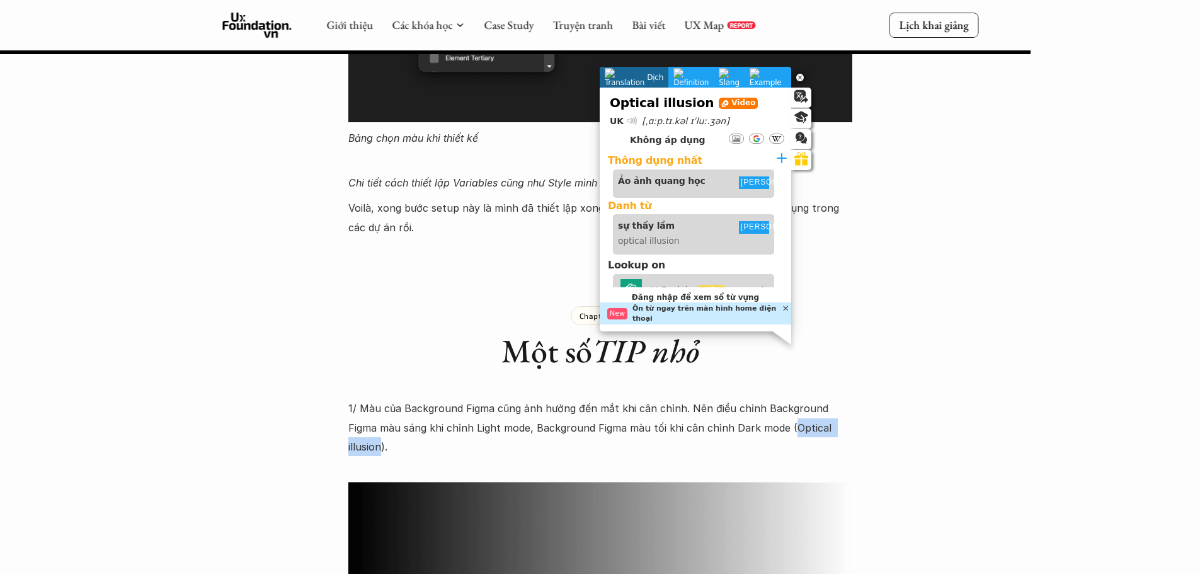
click at [807, 399] on p "1/ Màu của Background Figma cũng ảnh hưởng đến mắt khi cân chỉnh. Nên điều chỉn…" at bounding box center [600, 427] width 504 height 57
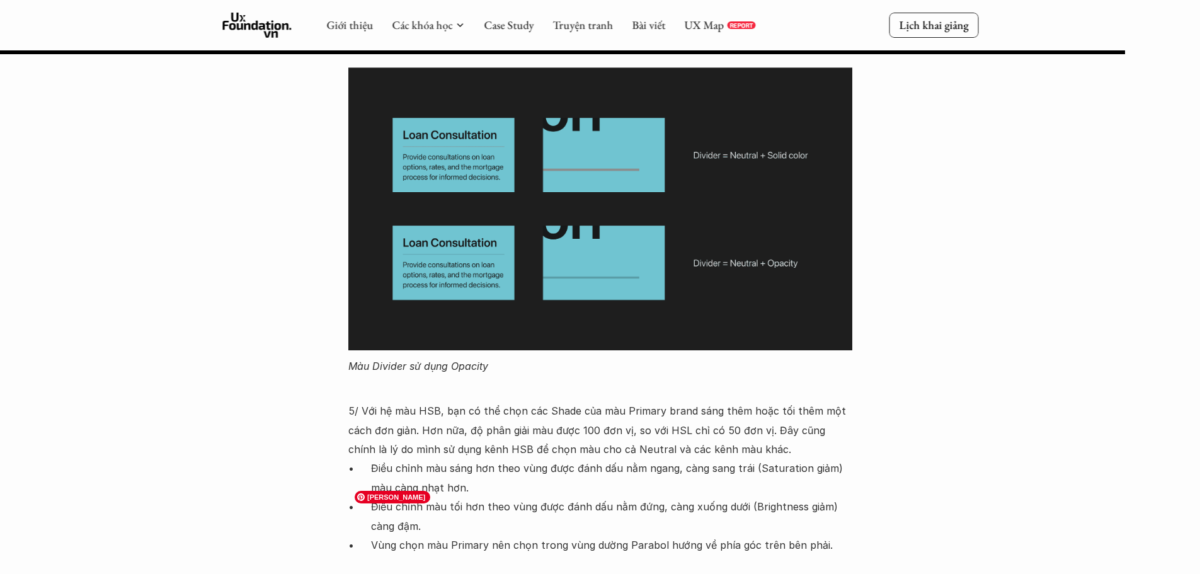
scroll to position [12027, 0]
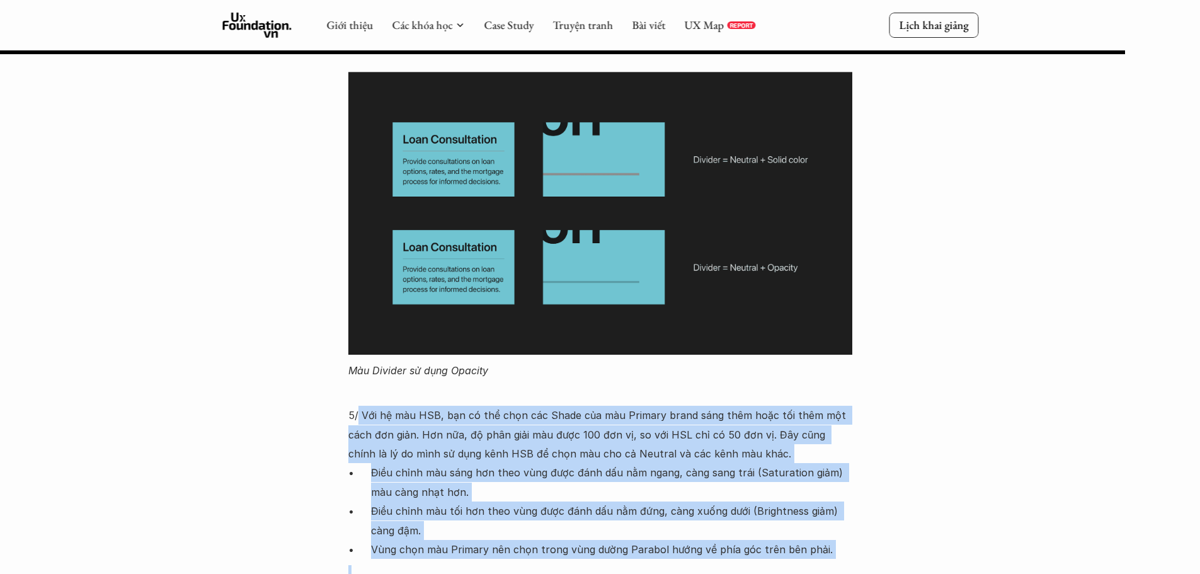
drag, startPoint x: 356, startPoint y: 320, endPoint x: 917, endPoint y: 467, distance: 579.1
click at [631, 463] on p "Điều chỉnh màu sáng hơn theo vùng được đánh dấu nằm ngang, càng sang trái (Satu…" at bounding box center [611, 482] width 481 height 38
drag, startPoint x: 361, startPoint y: 320, endPoint x: 846, endPoint y: 460, distance: 504.4
click at [846, 460] on div "1/ Màu của Background Figma cũng ảnh hưởng đến mắt khi cân chỉnh. Nên điều chỉn…" at bounding box center [600, 203] width 504 height 1625
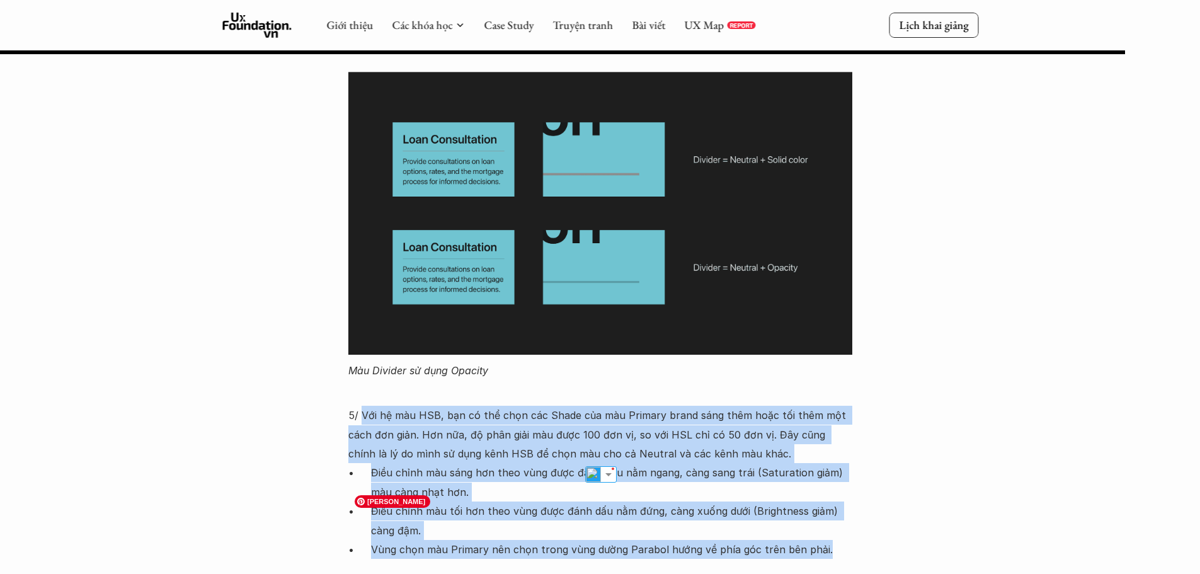
copy div "Với hệ màu HSB, bạn có thể chọn các Shade của màu Primary brand sáng thêm hoặc …"
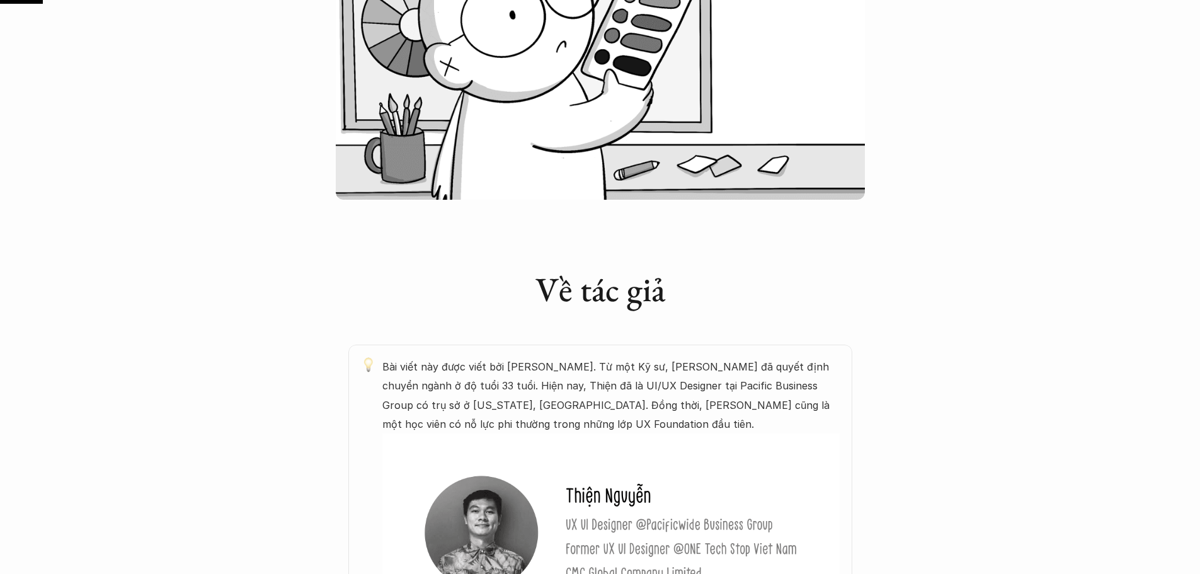
scroll to position [504, 0]
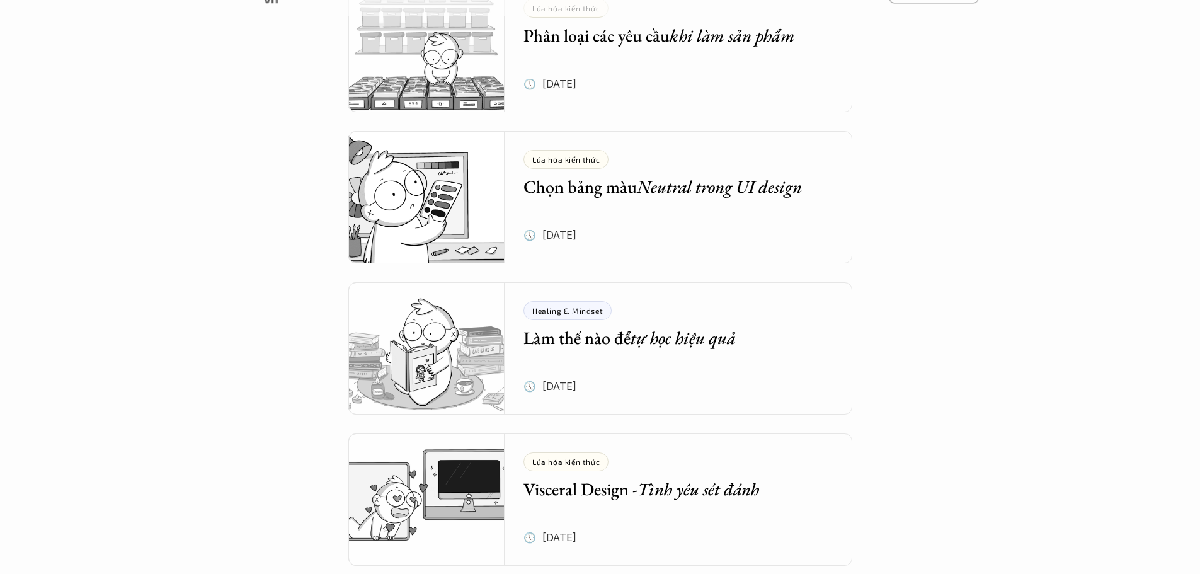
scroll to position [1700, 0]
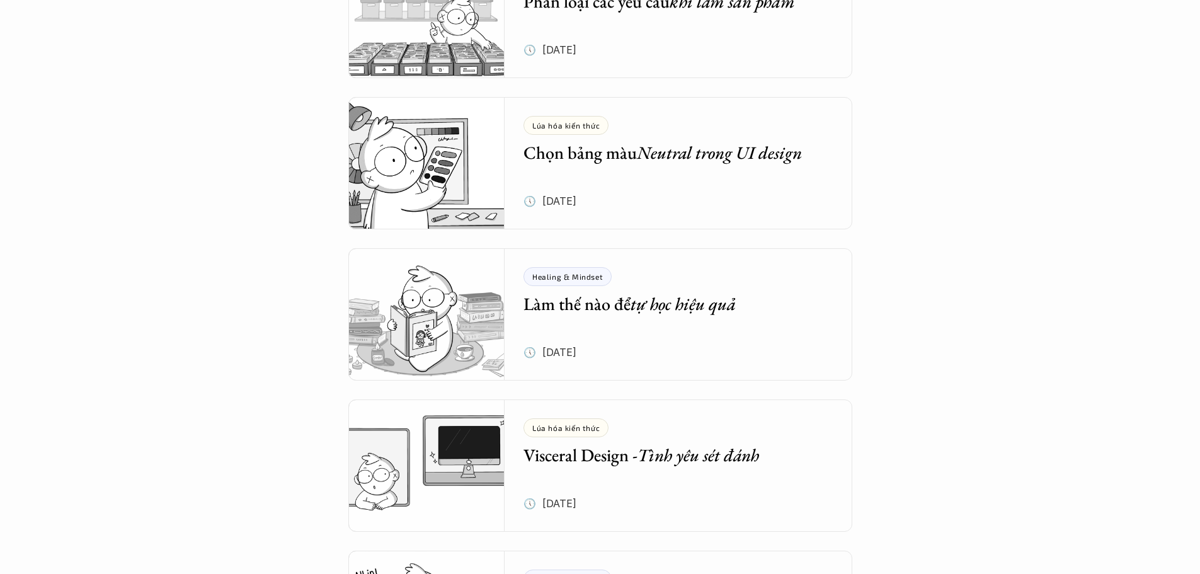
click at [575, 311] on h5 "Làm thế nào để tự học hiệu quả" at bounding box center [668, 303] width 291 height 23
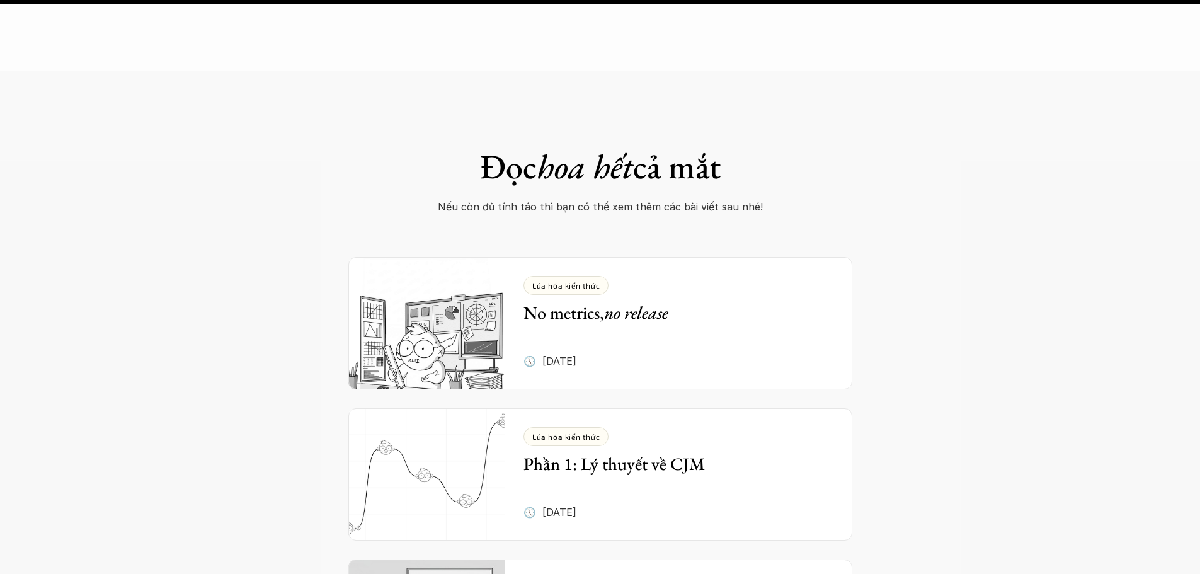
scroll to position [10648, 0]
